Goal: Check status

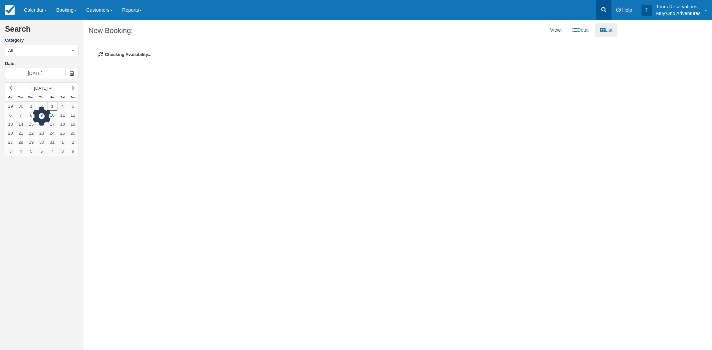
click at [601, 9] on icon at bounding box center [603, 9] width 5 height 5
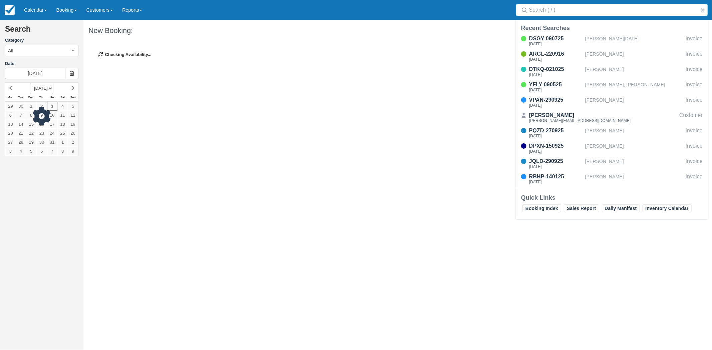
click at [558, 13] on input "Search" at bounding box center [613, 10] width 168 height 12
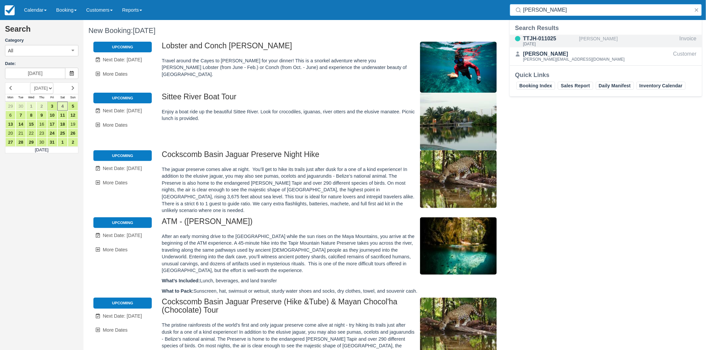
type input "Lueck"
click at [532, 41] on div "TTJH-011025" at bounding box center [549, 39] width 53 height 8
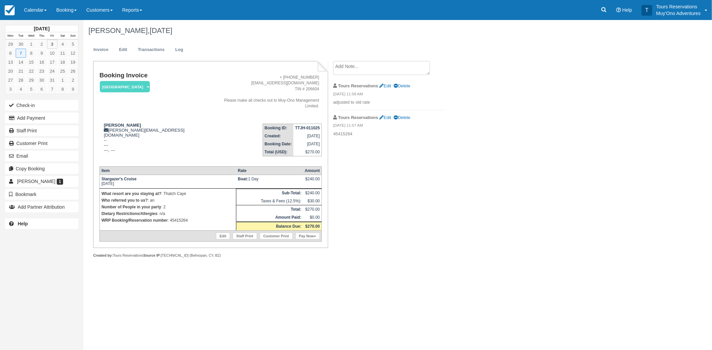
click at [305, 126] on strong "TTJH-011025" at bounding box center [307, 128] width 25 height 5
copy tbody "TTJH-011025"
